Goal: Transaction & Acquisition: Purchase product/service

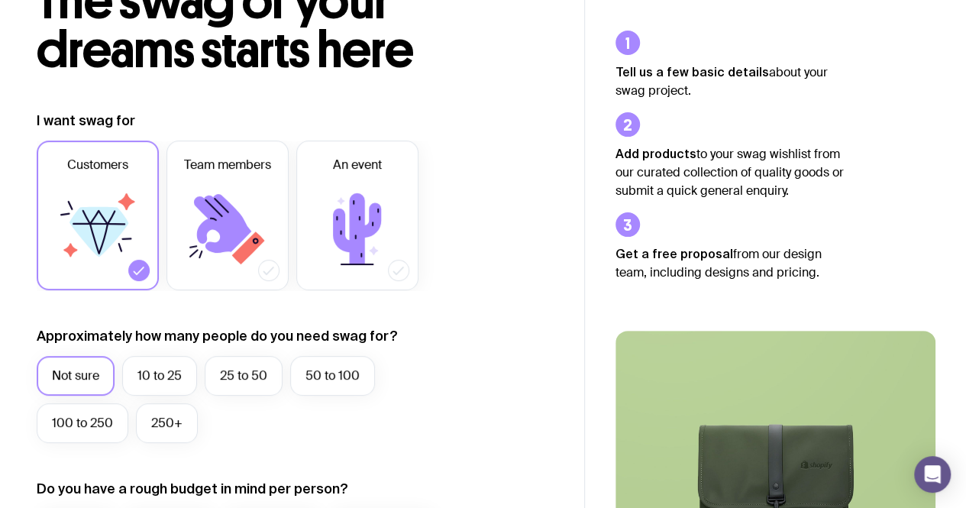
scroll to position [129, 0]
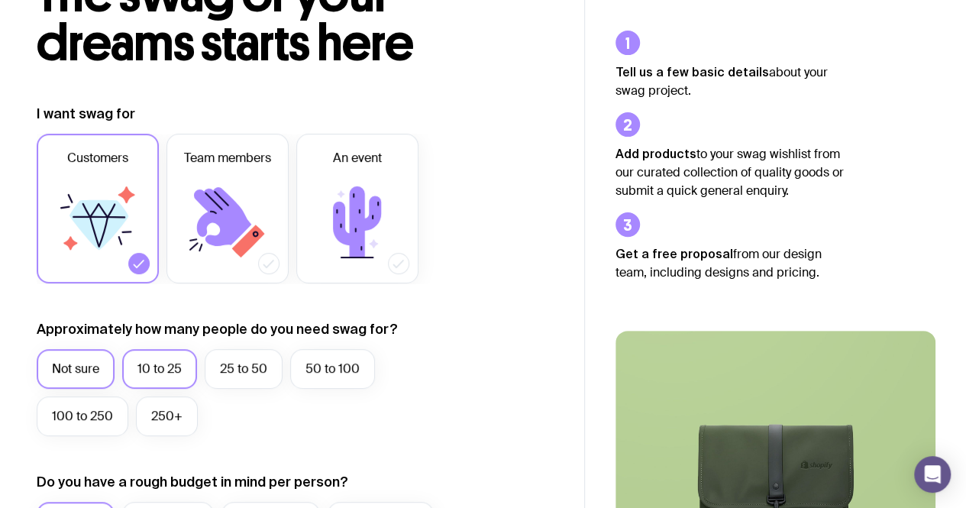
click at [148, 357] on label "10 to 25" at bounding box center [159, 369] width 75 height 40
click at [0, 0] on input "10 to 25" at bounding box center [0, 0] width 0 height 0
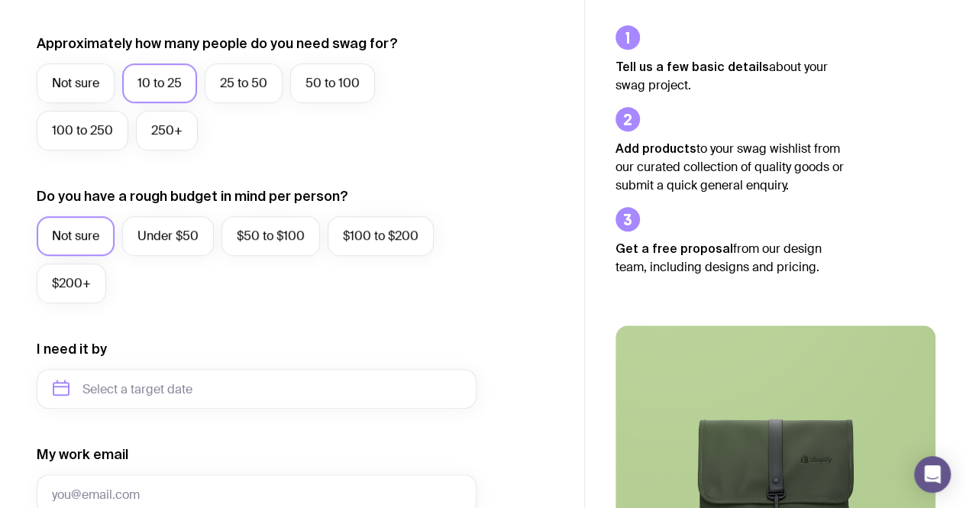
scroll to position [444, 0]
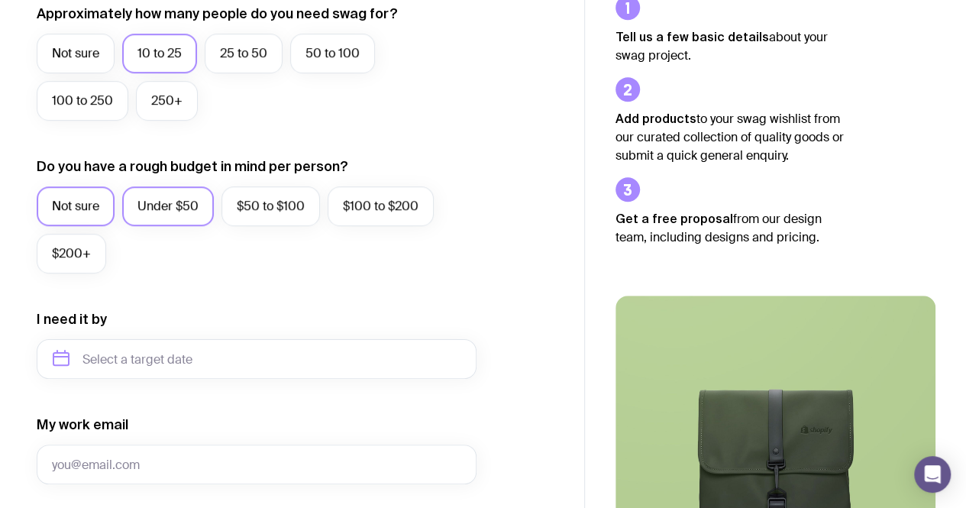
click at [179, 205] on label "Under $50" at bounding box center [168, 206] width 92 height 40
click at [0, 0] on input "Under $50" at bounding box center [0, 0] width 0 height 0
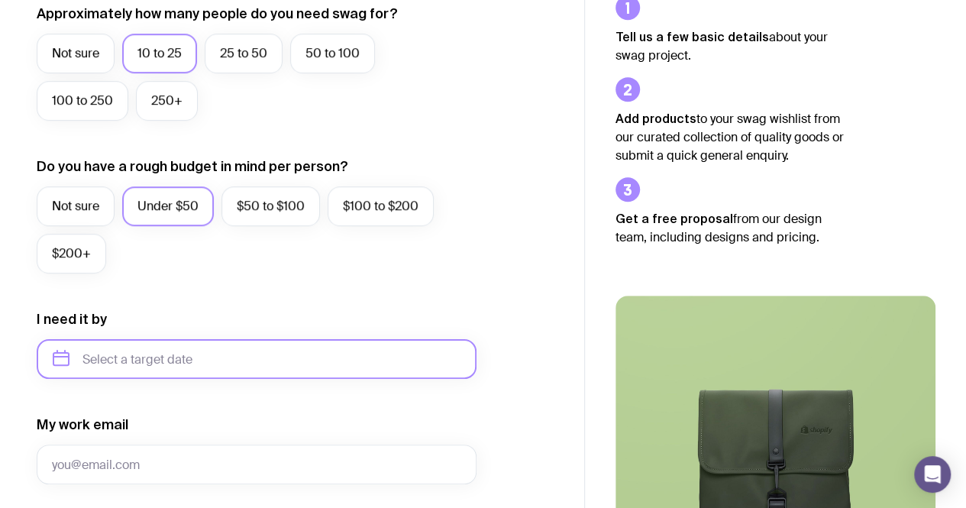
click at [279, 360] on input "text" at bounding box center [257, 359] width 440 height 40
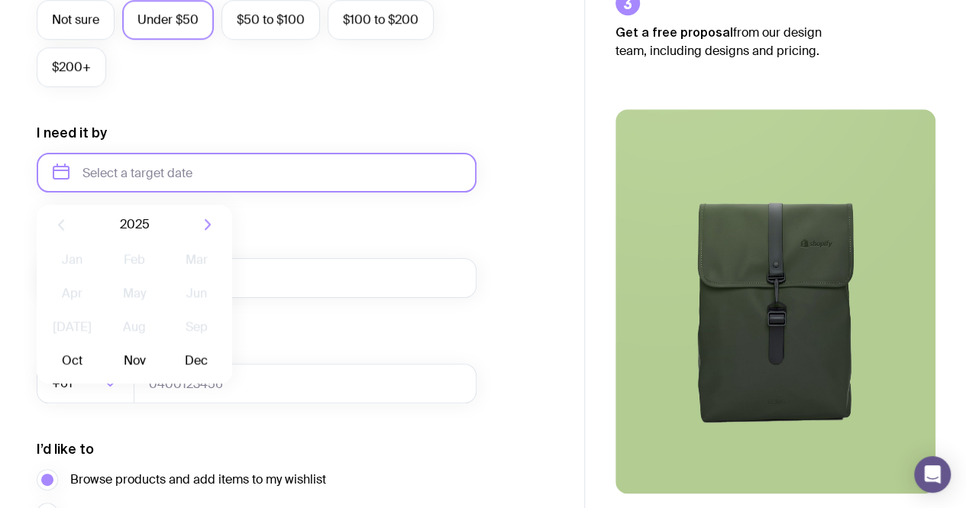
scroll to position [638, 0]
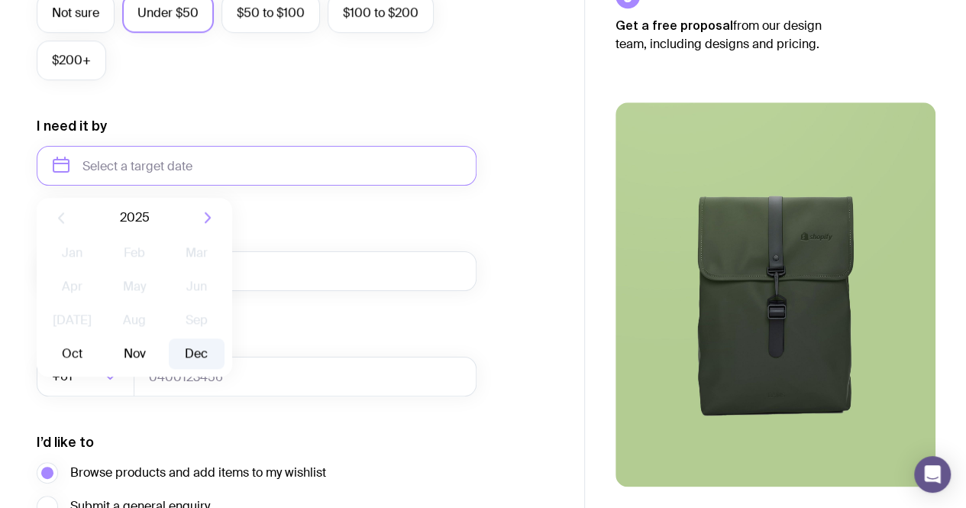
click at [199, 354] on button "Dec" at bounding box center [197, 353] width 56 height 31
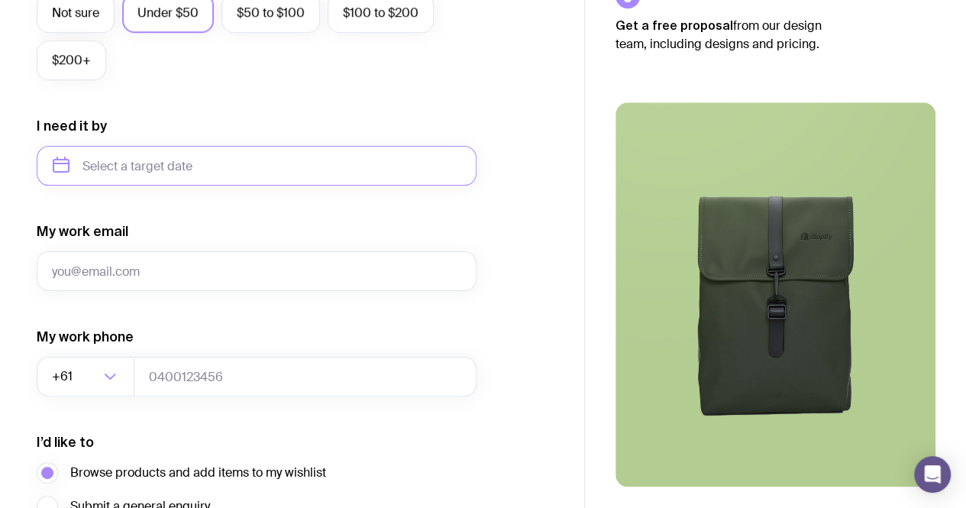
type input "[DATE]"
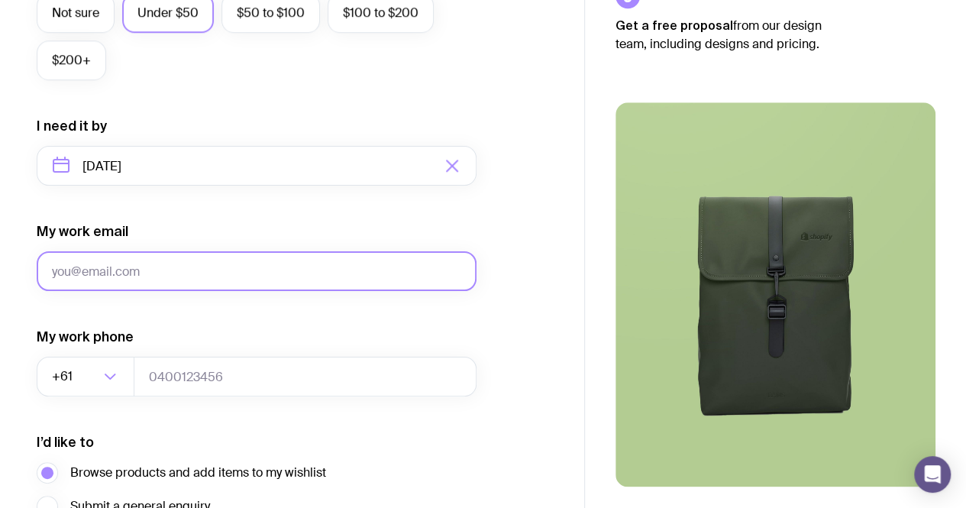
click at [197, 273] on input "My work email" at bounding box center [257, 271] width 440 height 40
type input "[EMAIL_ADDRESS][DOMAIN_NAME]"
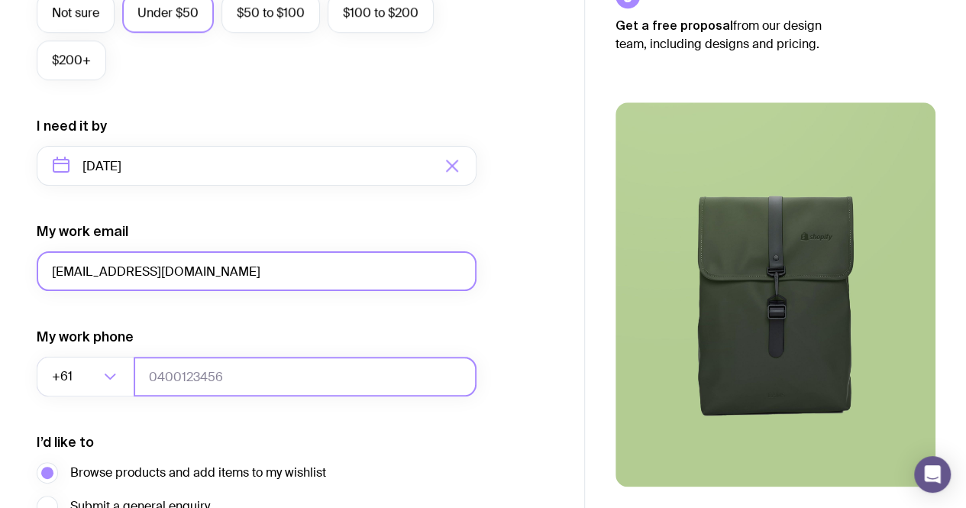
type input "0468851417"
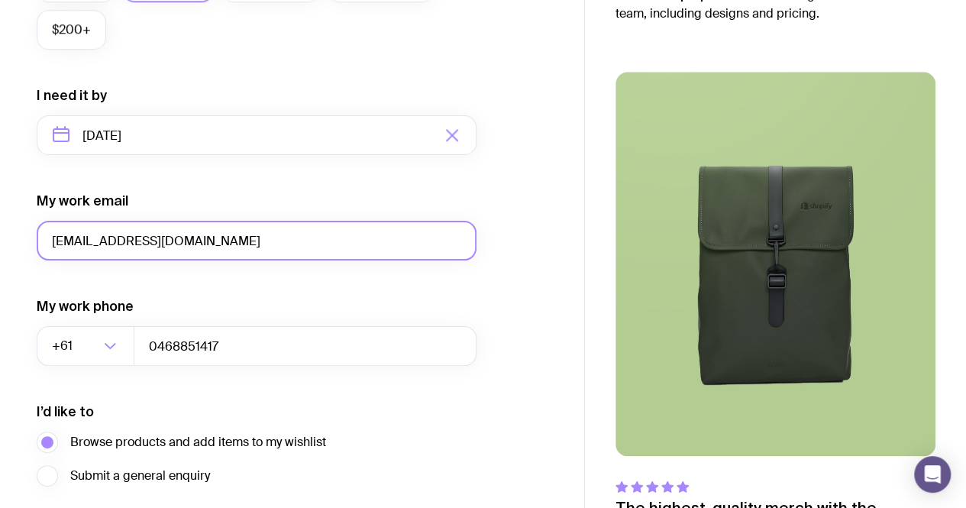
scroll to position [790, 0]
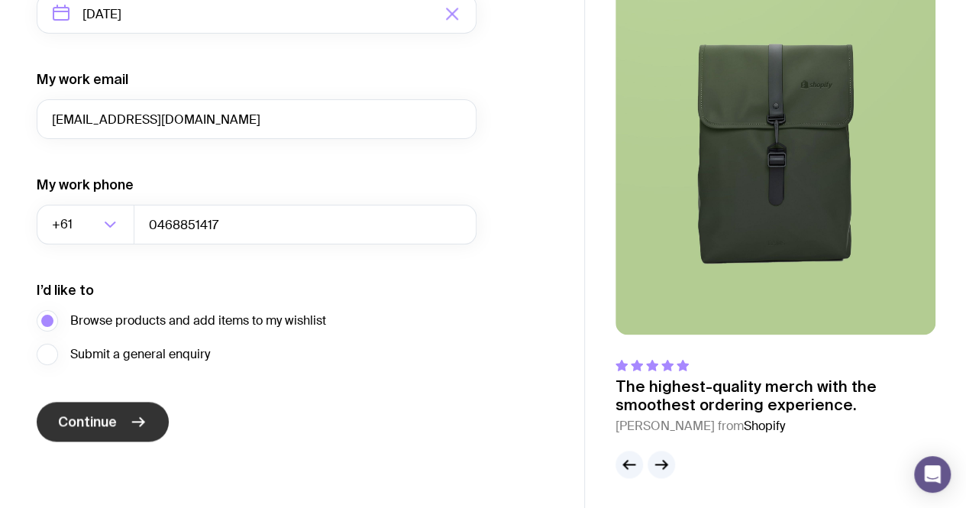
click at [112, 419] on span "Continue" at bounding box center [87, 421] width 59 height 18
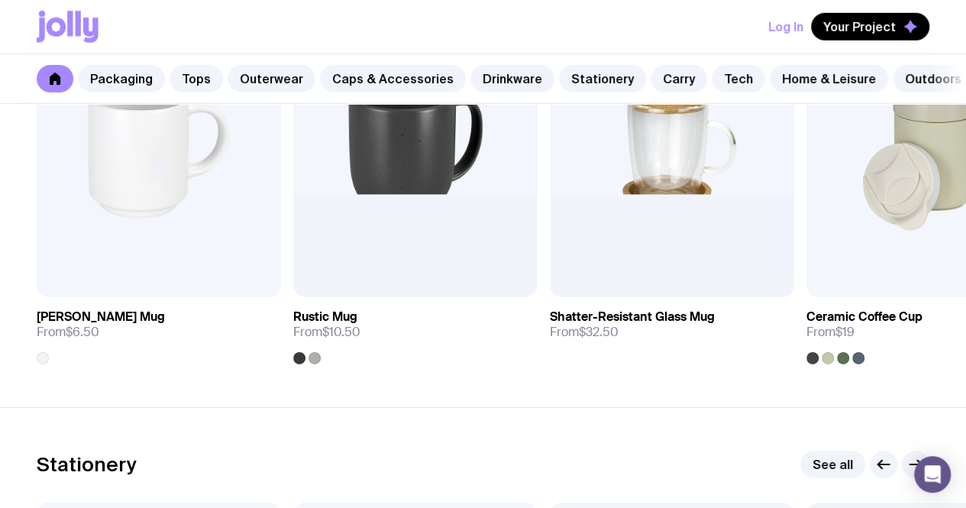
scroll to position [2381, 0]
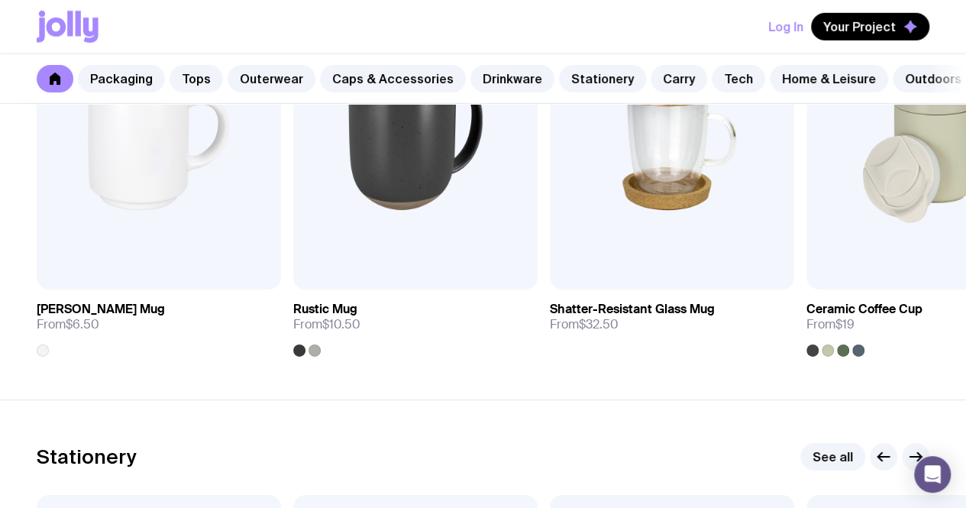
click at [909, 466] on icon "button" at bounding box center [916, 457] width 18 height 18
click at [910, 466] on icon "button" at bounding box center [916, 457] width 18 height 18
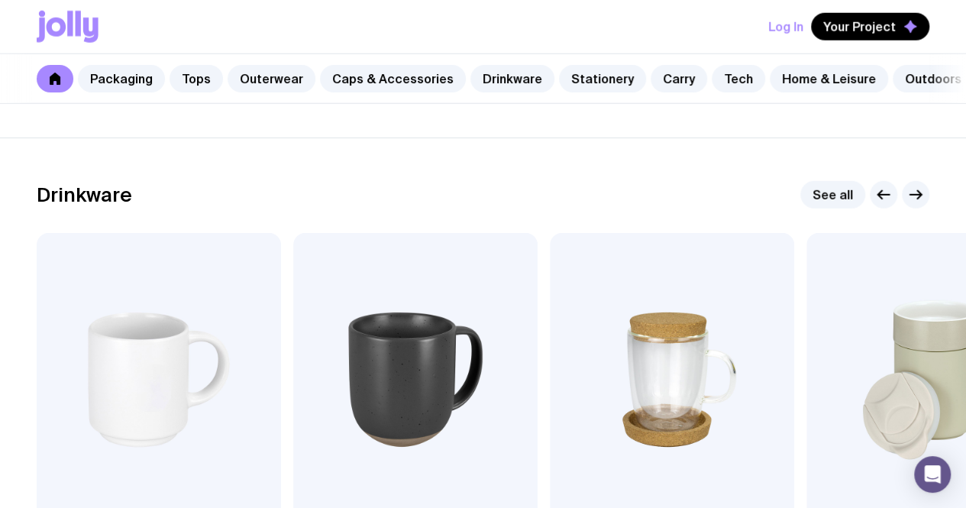
scroll to position [2189, 0]
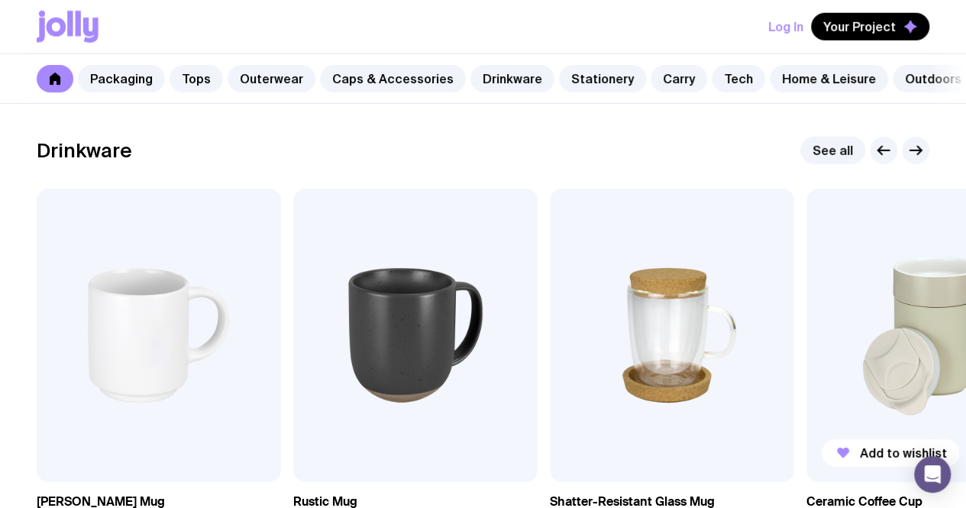
click at [882, 350] on img at bounding box center [929, 335] width 244 height 293
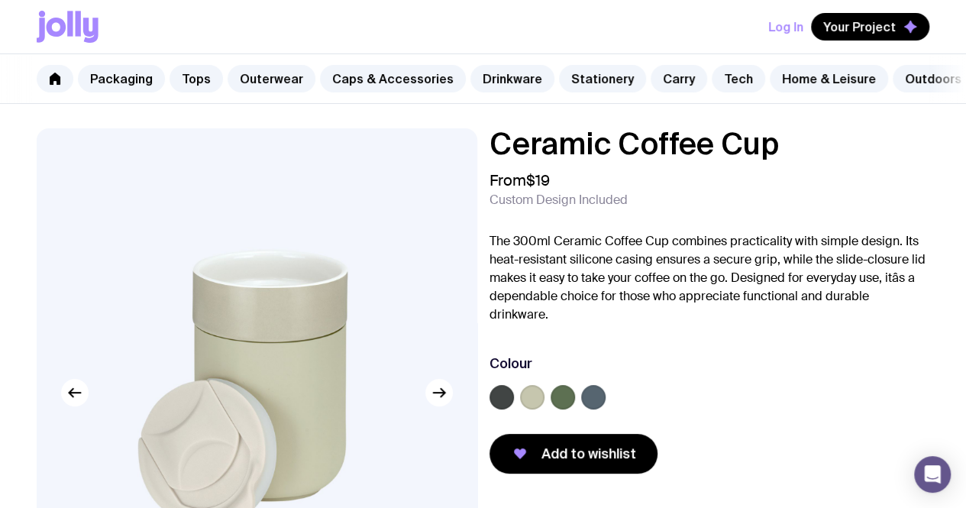
click at [575, 407] on label at bounding box center [563, 397] width 24 height 24
click at [0, 0] on input "radio" at bounding box center [0, 0] width 0 height 0
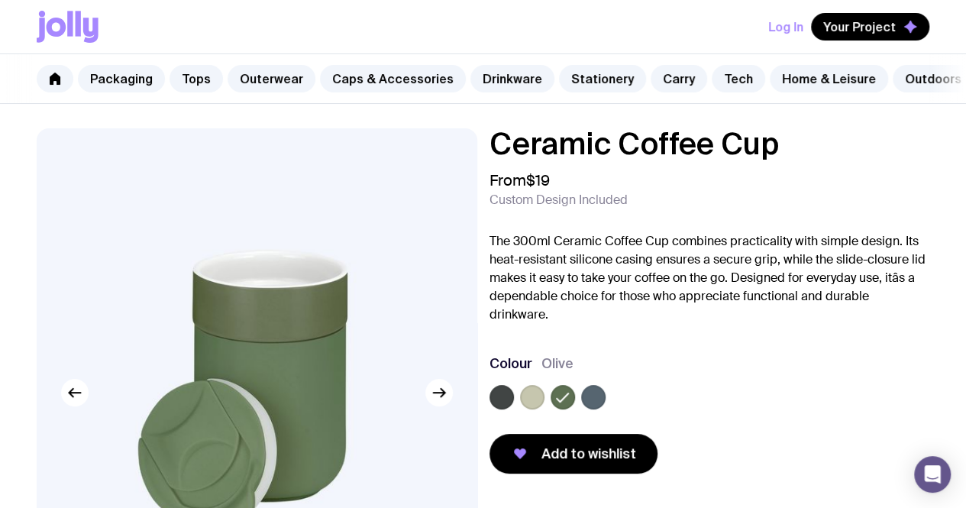
click at [606, 406] on label at bounding box center [593, 397] width 24 height 24
click at [0, 0] on input "radio" at bounding box center [0, 0] width 0 height 0
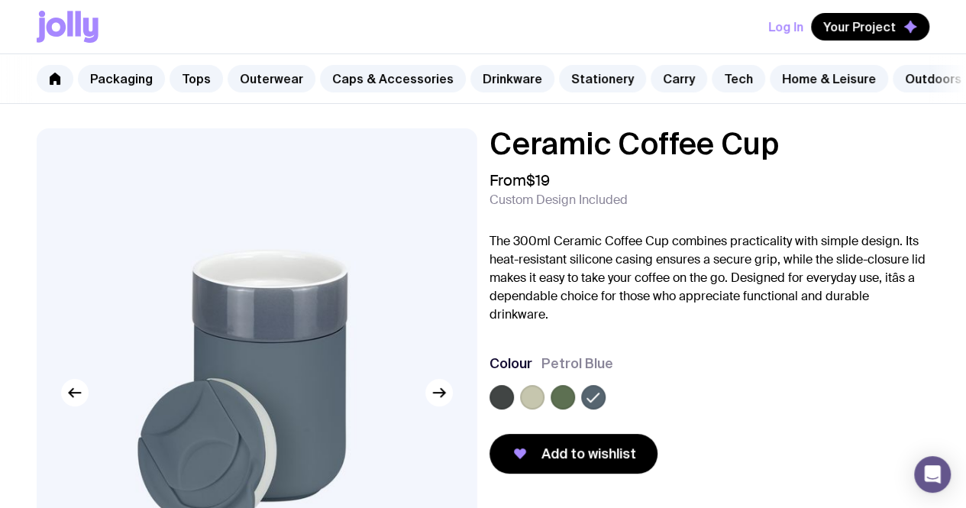
click at [575, 406] on label at bounding box center [563, 397] width 24 height 24
click at [0, 0] on input "radio" at bounding box center [0, 0] width 0 height 0
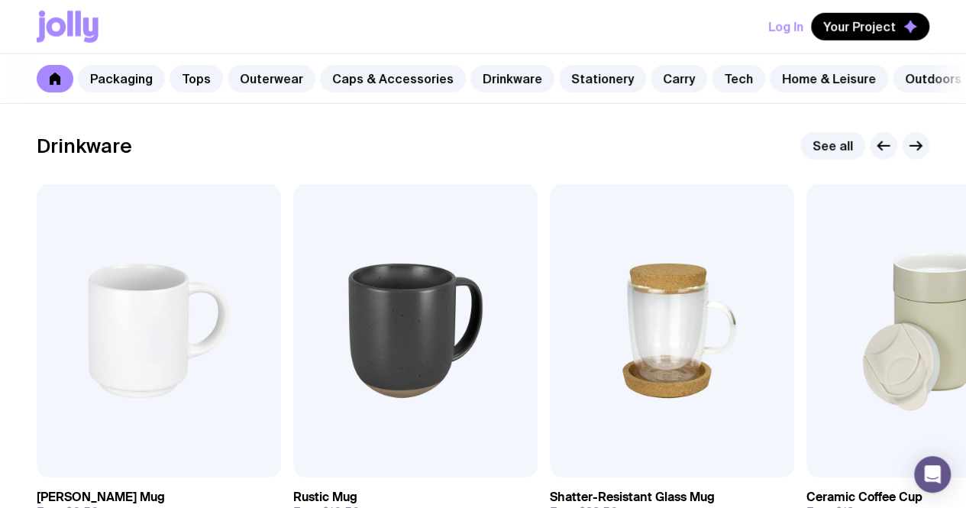
scroll to position [2224, 0]
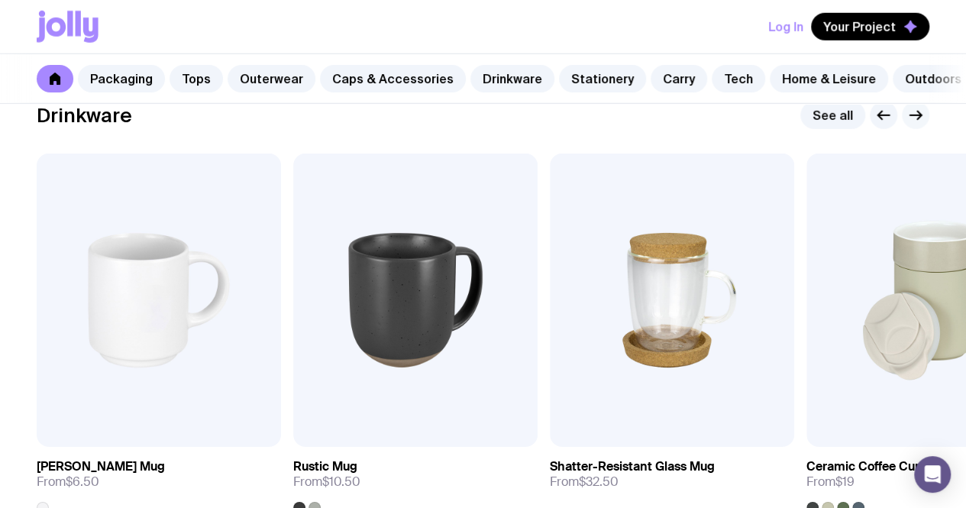
click at [908, 124] on icon "button" at bounding box center [916, 115] width 18 height 18
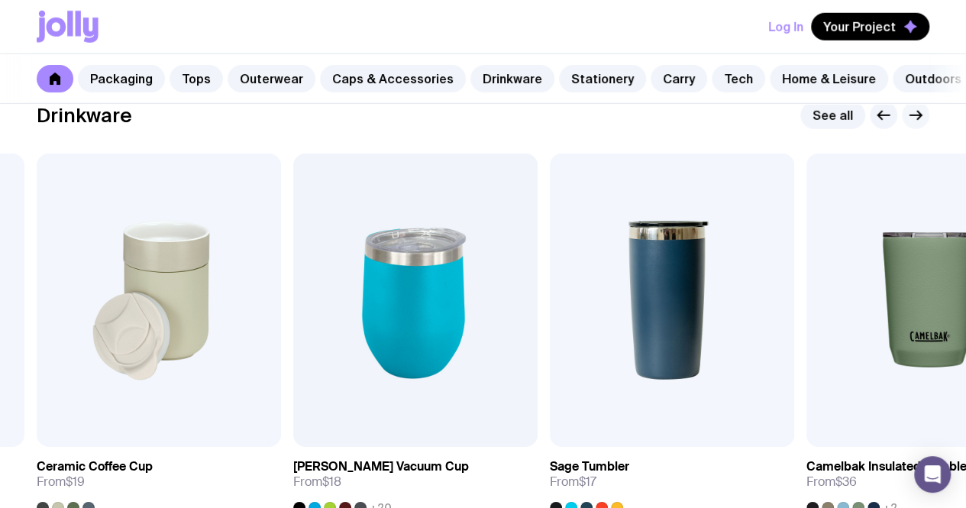
click at [908, 124] on icon "button" at bounding box center [916, 115] width 18 height 18
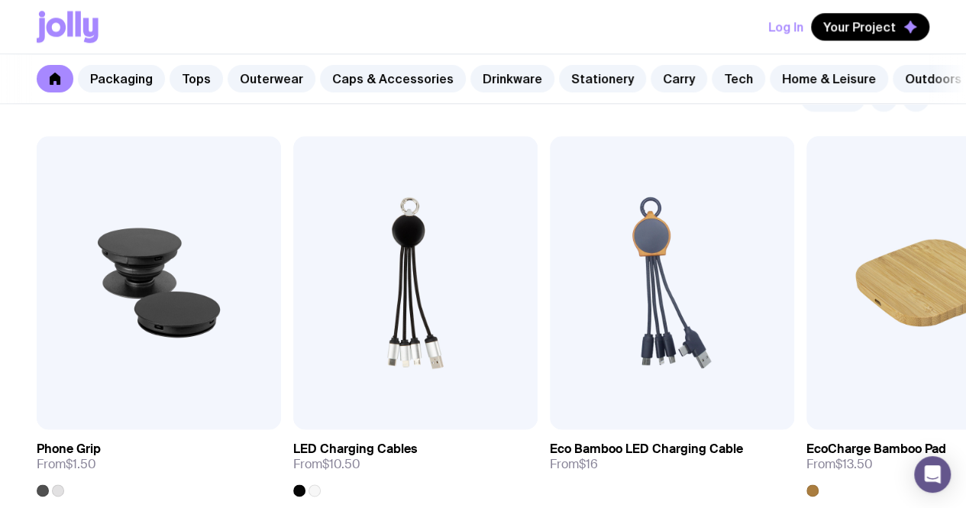
scroll to position [3732, 0]
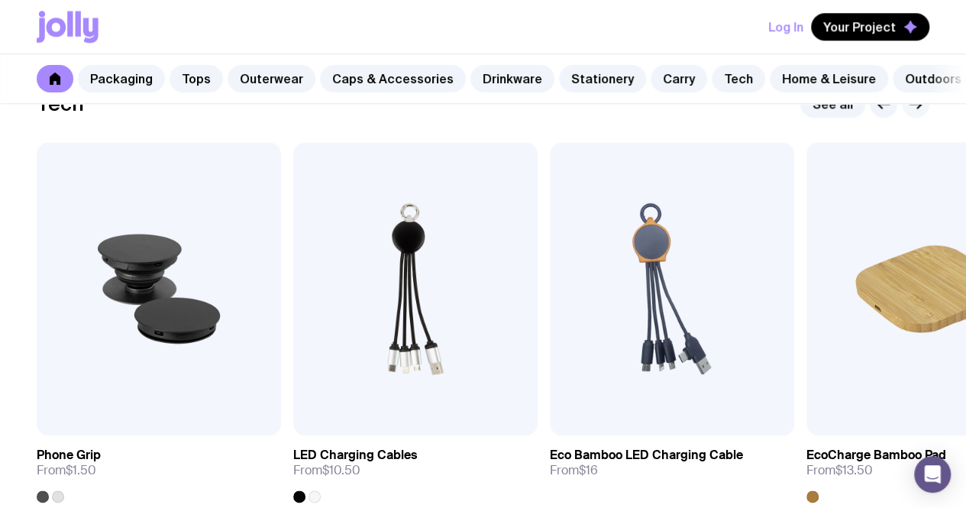
click at [910, 104] on icon "button" at bounding box center [915, 104] width 11 height 0
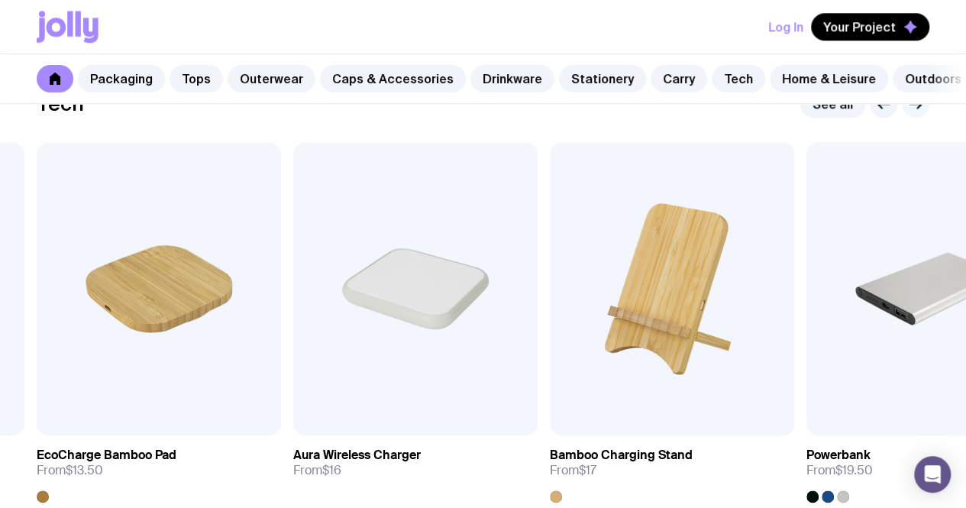
click at [913, 113] on icon "button" at bounding box center [916, 104] width 18 height 18
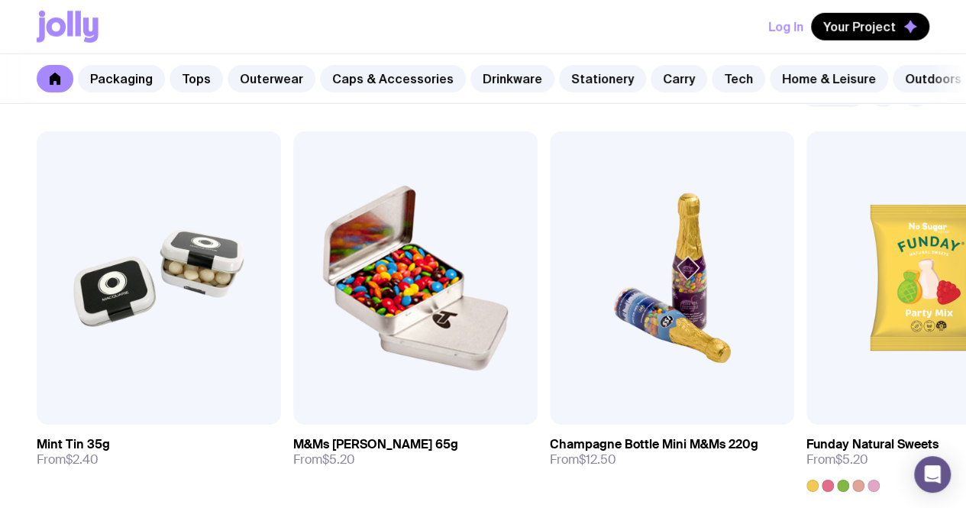
scroll to position [5248, 0]
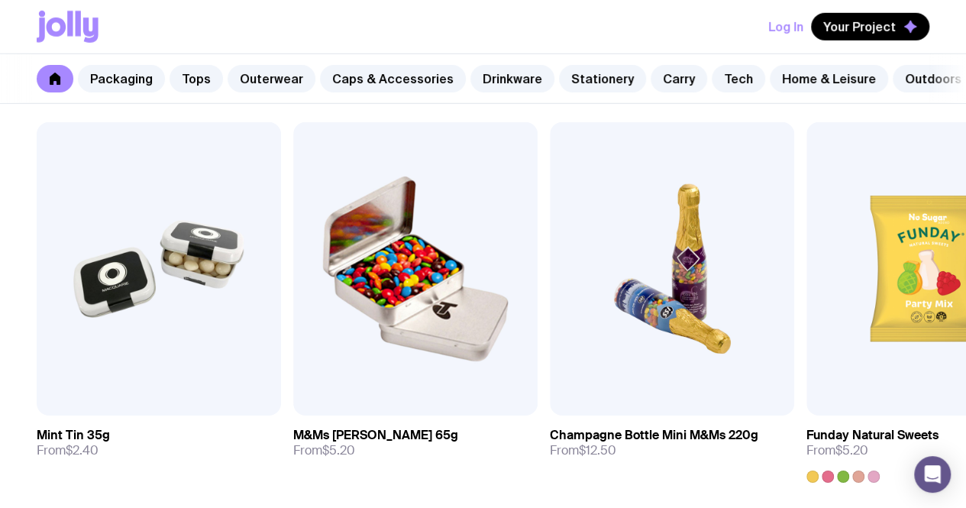
click at [914, 93] on icon "button" at bounding box center [916, 84] width 18 height 18
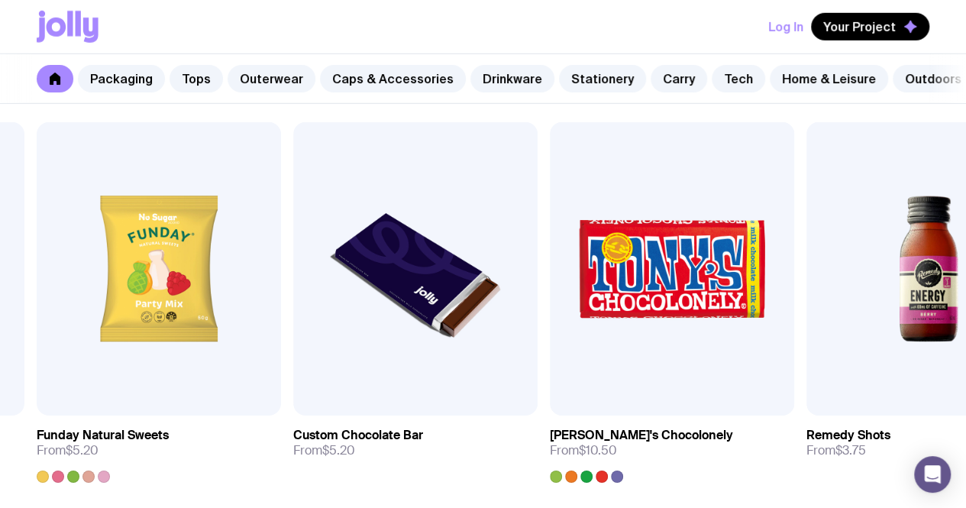
click at [914, 93] on icon "button" at bounding box center [916, 84] width 18 height 18
